Goal: Transaction & Acquisition: Purchase product/service

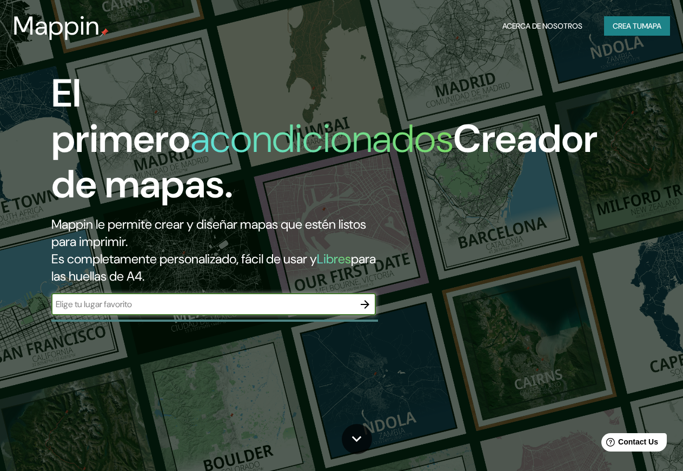
click at [632, 31] on button "Crea tu Mapa" at bounding box center [637, 26] width 66 height 20
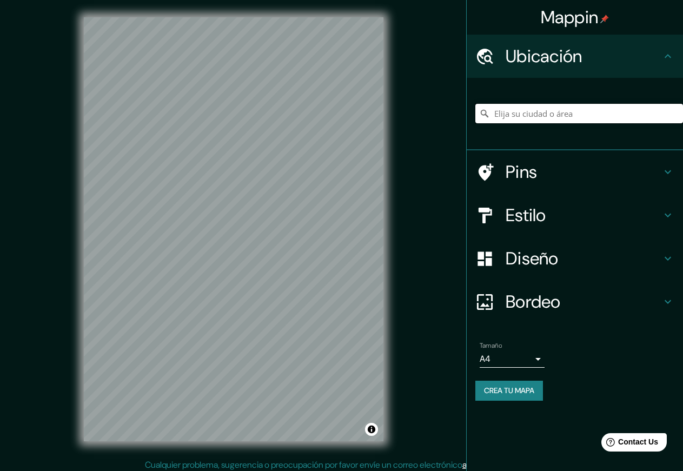
click at [536, 116] on input "Elija su ciudad o área" at bounding box center [579, 113] width 208 height 19
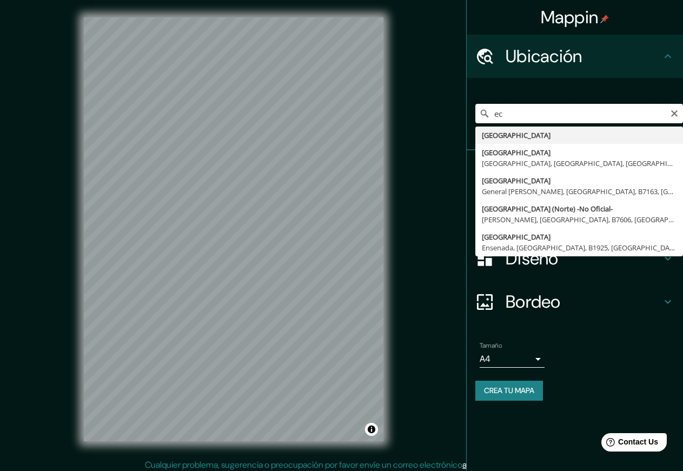
type input "e"
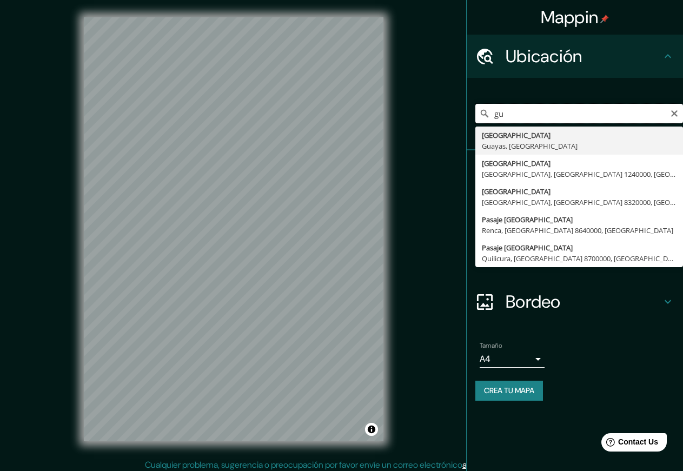
type input "g"
type input "I"
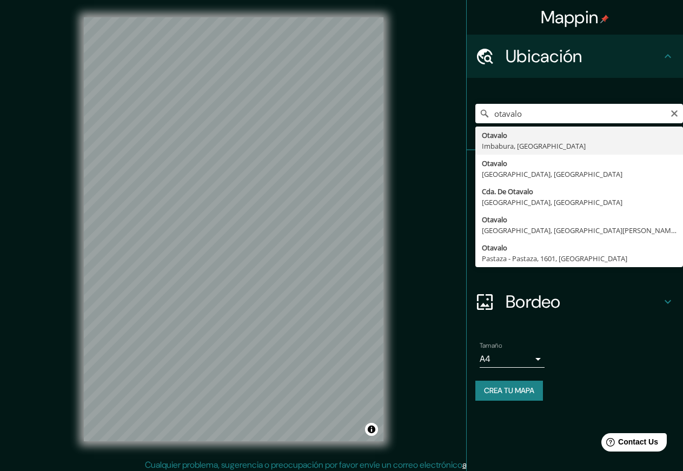
type input "Otavalo, [GEOGRAPHIC_DATA], [GEOGRAPHIC_DATA]"
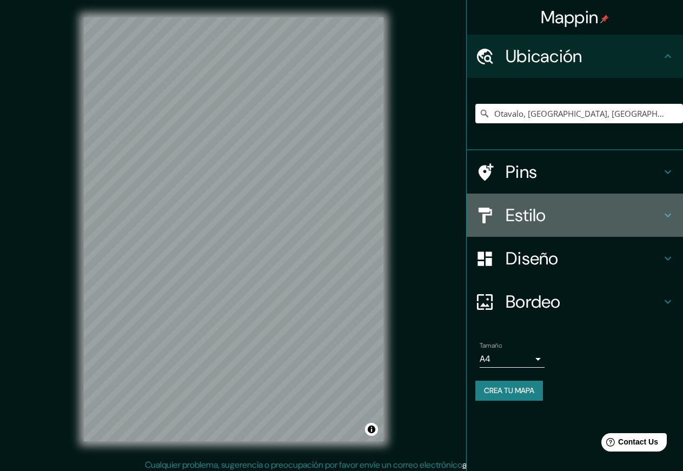
click at [673, 216] on icon at bounding box center [667, 215] width 13 height 13
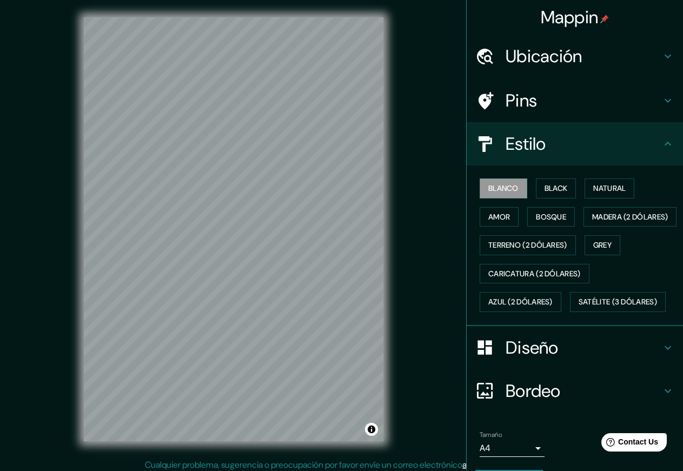
click at [668, 147] on icon at bounding box center [667, 143] width 13 height 13
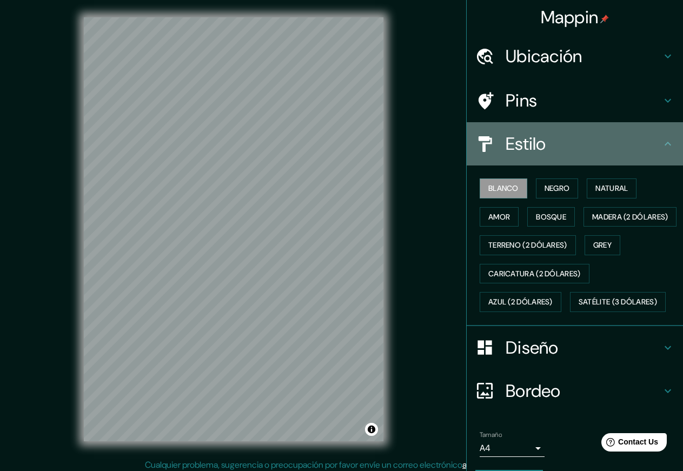
click at [668, 143] on icon at bounding box center [667, 144] width 6 height 4
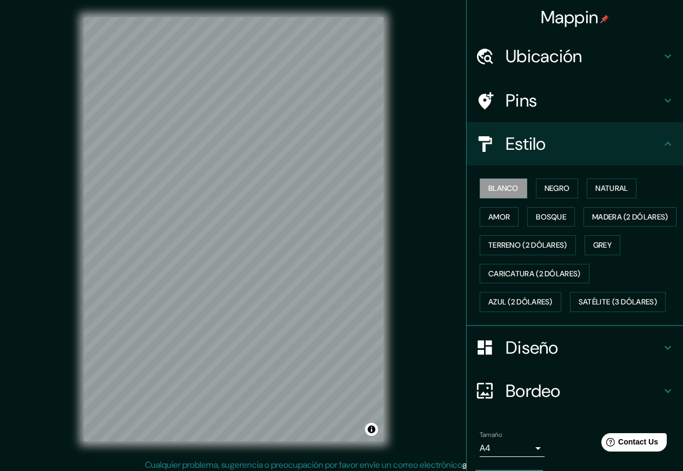
click at [662, 354] on icon at bounding box center [667, 347] width 13 height 13
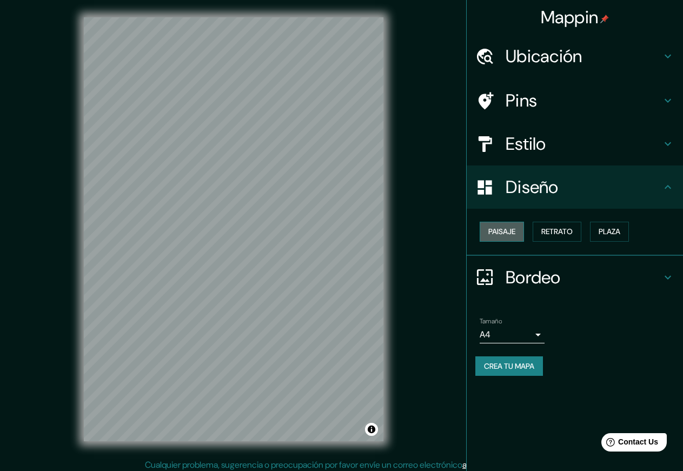
click at [510, 231] on button "Paisaje" at bounding box center [502, 232] width 44 height 20
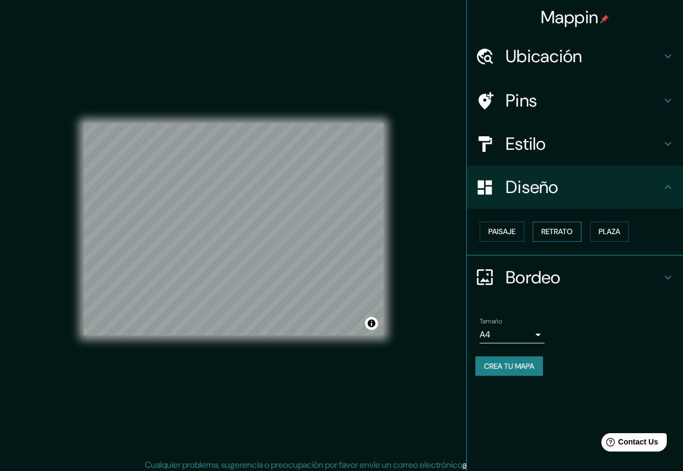
click at [575, 231] on button "Retrato" at bounding box center [557, 232] width 49 height 20
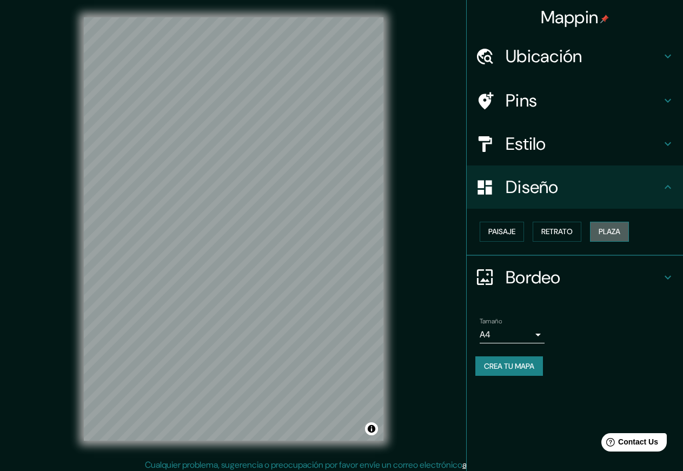
click at [624, 229] on button "Plaza" at bounding box center [609, 232] width 39 height 20
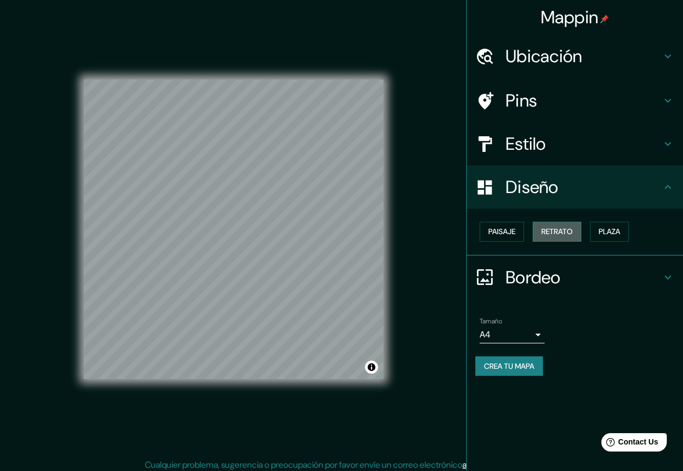
click at [562, 228] on button "Retrato" at bounding box center [557, 232] width 49 height 20
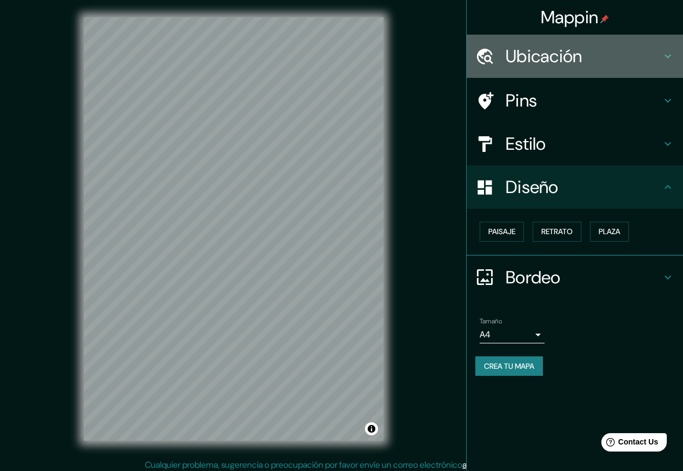
click at [667, 56] on icon at bounding box center [667, 57] width 6 height 4
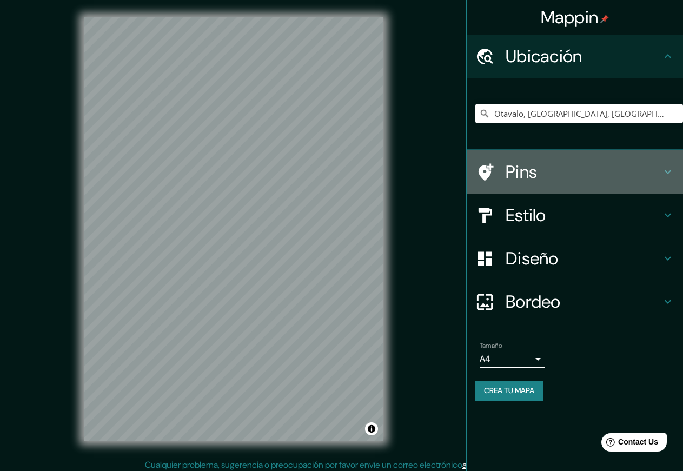
click at [672, 169] on icon at bounding box center [667, 171] width 13 height 13
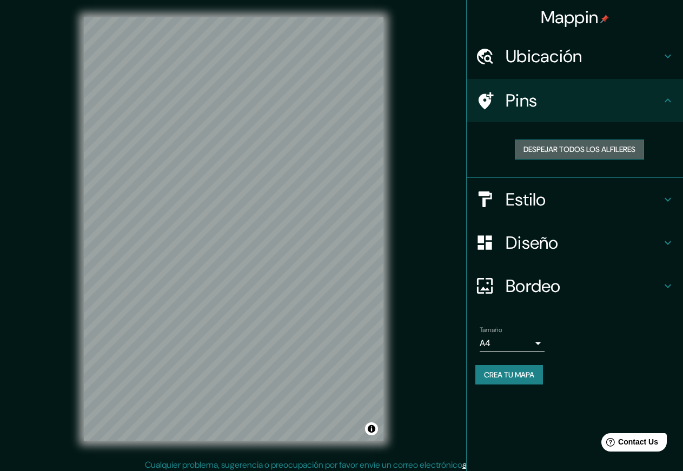
click at [589, 151] on button "Despejar todos los alfileres" at bounding box center [579, 149] width 129 height 20
click at [669, 200] on icon at bounding box center [667, 199] width 6 height 4
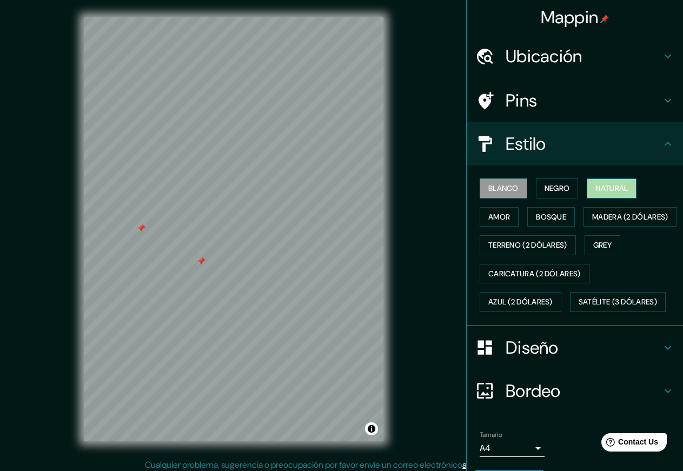
click at [629, 185] on button "Natural" at bounding box center [612, 188] width 50 height 20
click at [553, 217] on button "Bosque" at bounding box center [551, 217] width 48 height 20
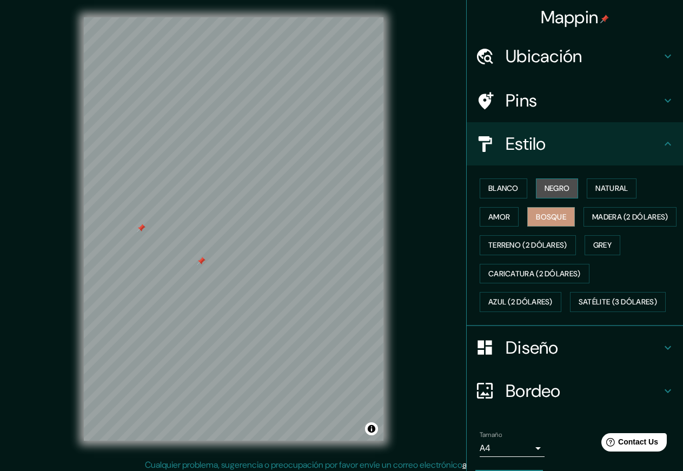
click at [557, 188] on button "Negro" at bounding box center [557, 188] width 43 height 20
click at [500, 213] on button "Amor" at bounding box center [499, 217] width 39 height 20
click at [557, 215] on button "Bosque" at bounding box center [551, 217] width 48 height 20
click at [606, 185] on button "Natural" at bounding box center [612, 188] width 50 height 20
click at [660, 358] on h4 "Diseño" at bounding box center [584, 348] width 156 height 22
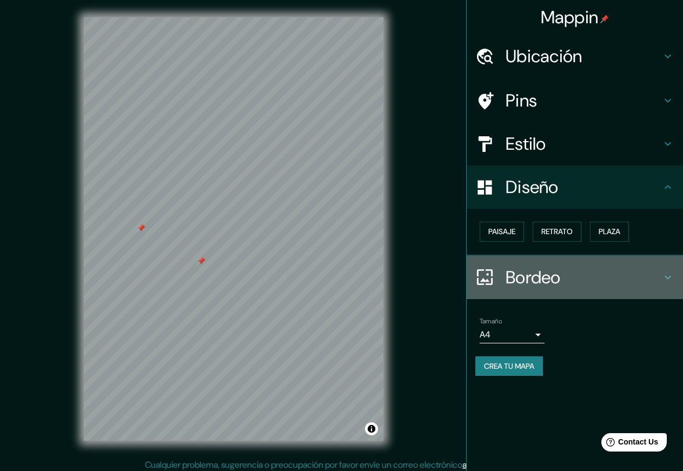
click at [662, 275] on icon at bounding box center [667, 277] width 13 height 13
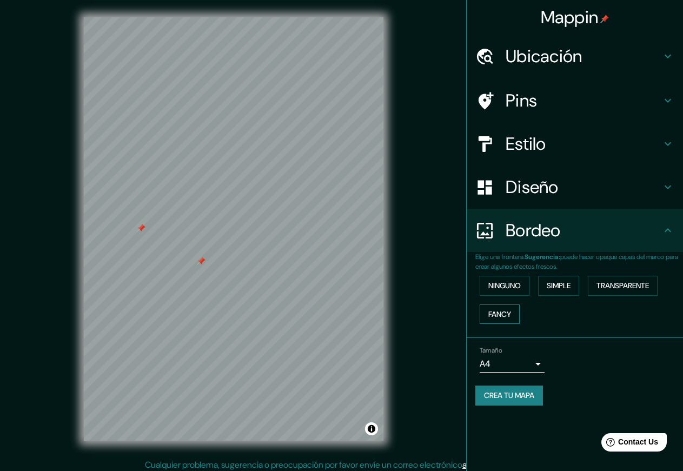
click at [501, 315] on button "Fancy" at bounding box center [500, 314] width 40 height 20
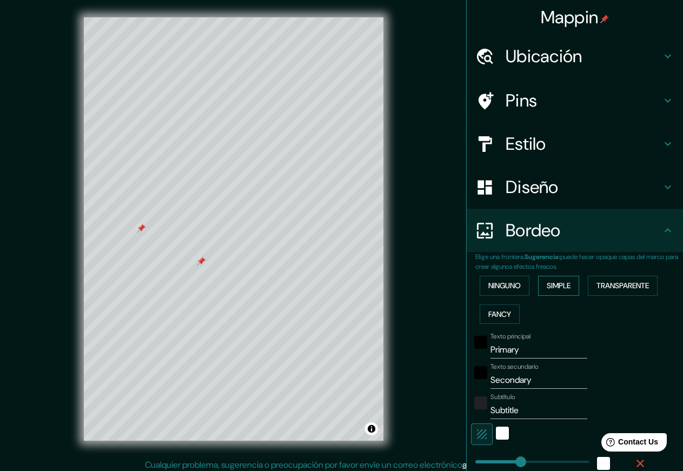
click at [572, 285] on button "Simple" at bounding box center [558, 286] width 41 height 20
click at [619, 284] on button "Transparente" at bounding box center [623, 286] width 70 height 20
click at [511, 281] on button "Ninguno" at bounding box center [505, 286] width 50 height 20
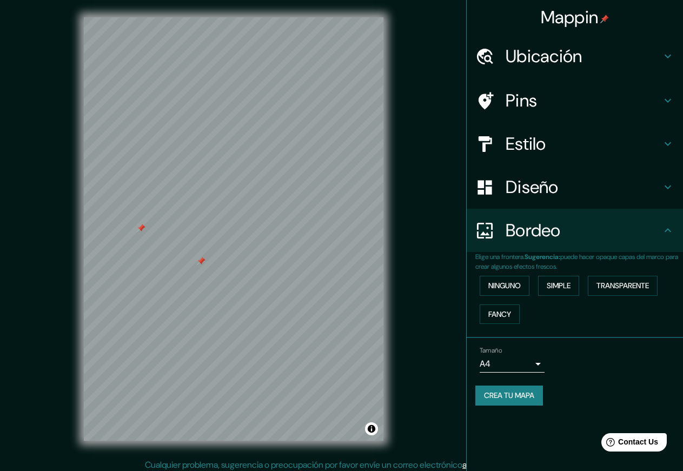
click at [668, 50] on icon at bounding box center [667, 56] width 13 height 13
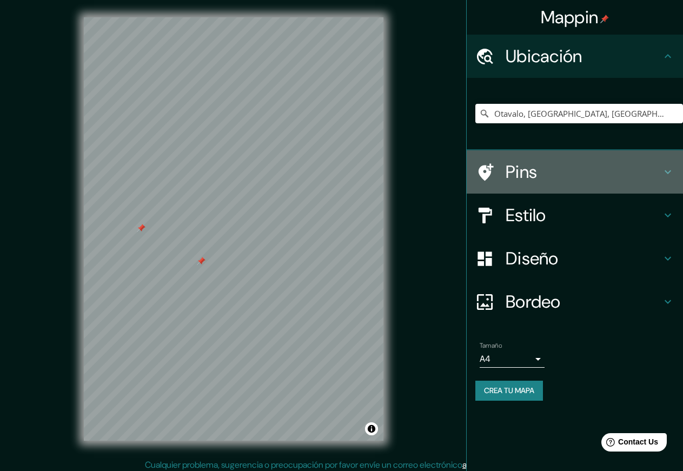
click at [667, 172] on icon at bounding box center [667, 172] width 6 height 4
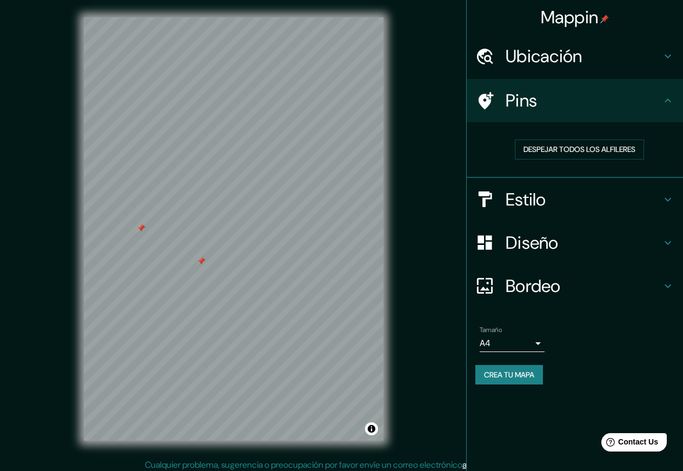
click at [666, 201] on icon at bounding box center [667, 199] width 13 height 13
